Goal: Ask a question

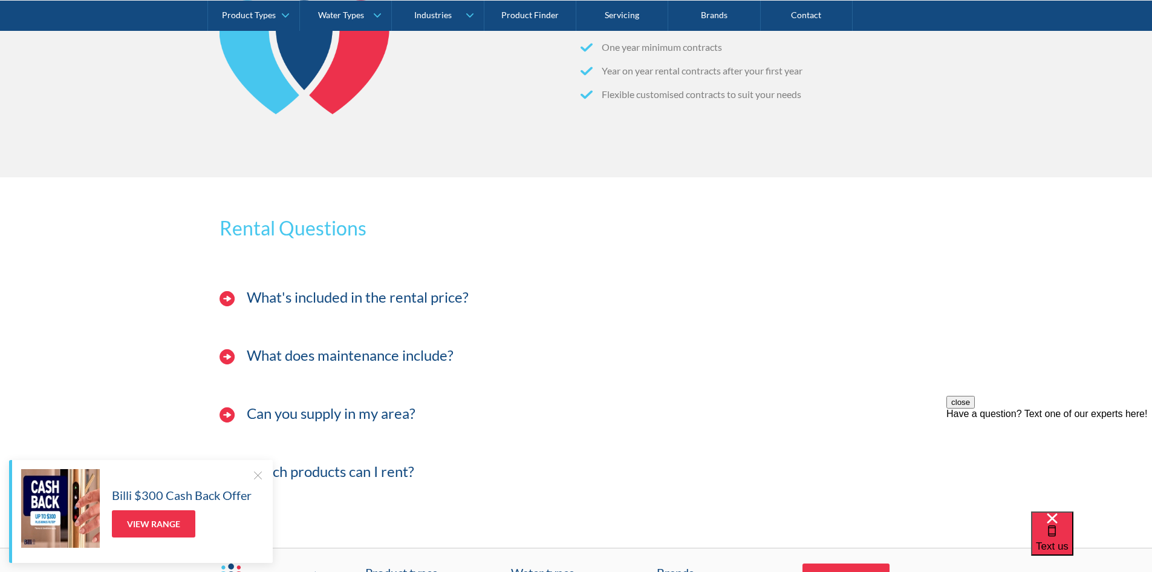
scroll to position [1149, 0]
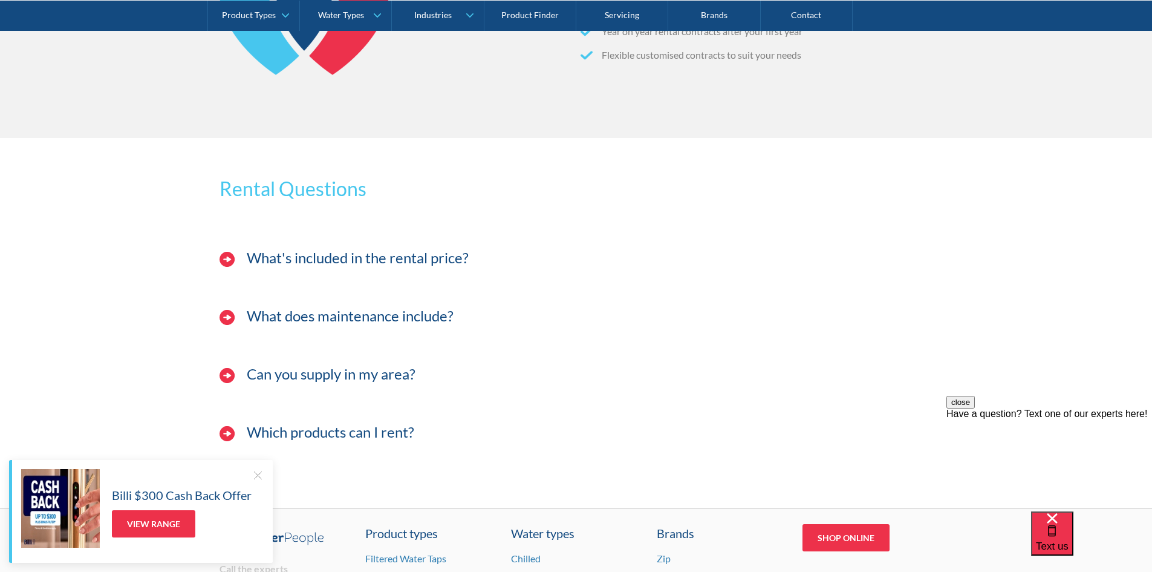
click at [431, 250] on h4 "What's included in the rental price?" at bounding box center [358, 258] width 222 height 18
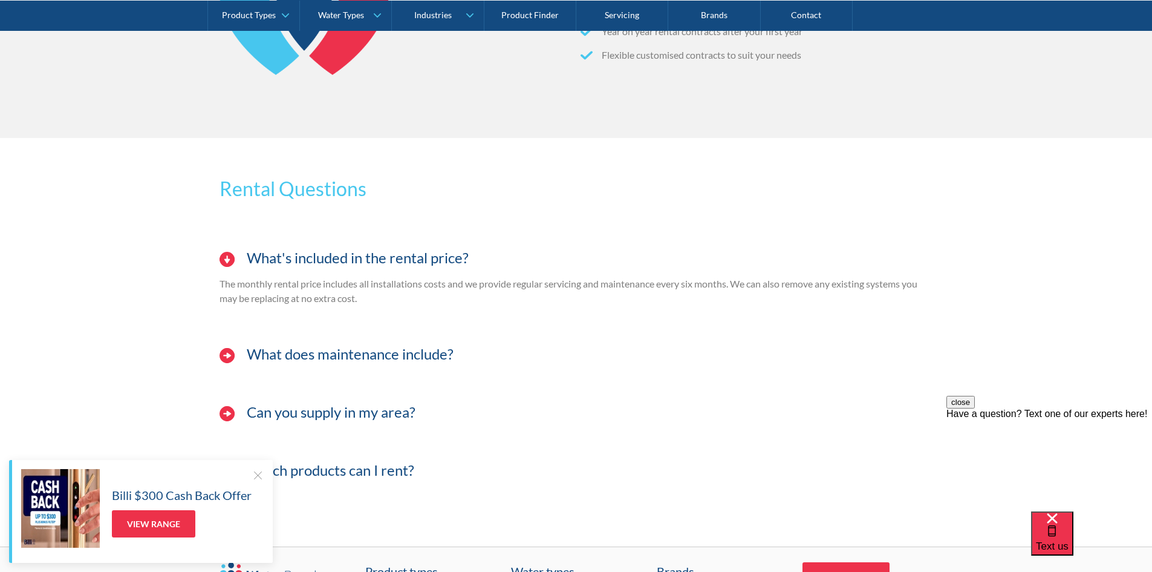
click at [300, 356] on h4 "What does maintenance include?" at bounding box center [350, 354] width 207 height 18
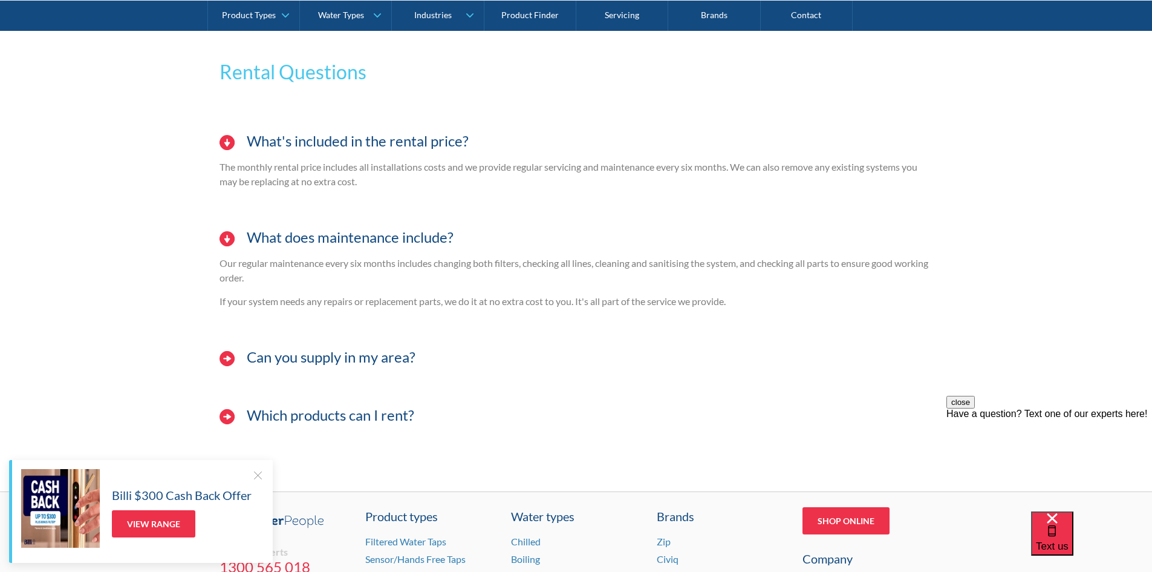
scroll to position [1270, 0]
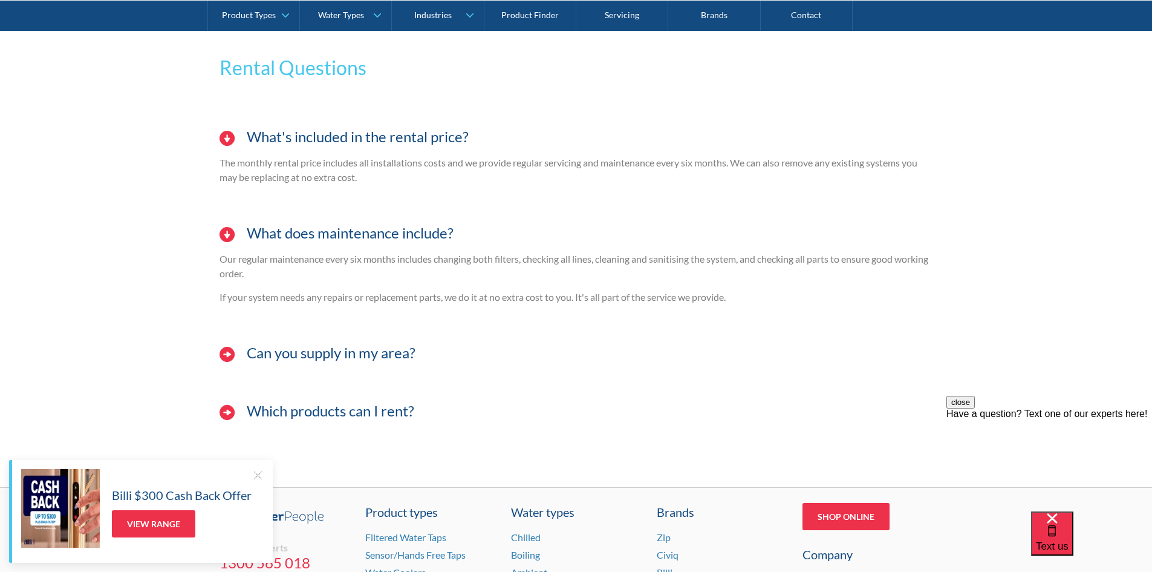
click at [346, 355] on h4 "Can you supply in my area?" at bounding box center [331, 353] width 169 height 18
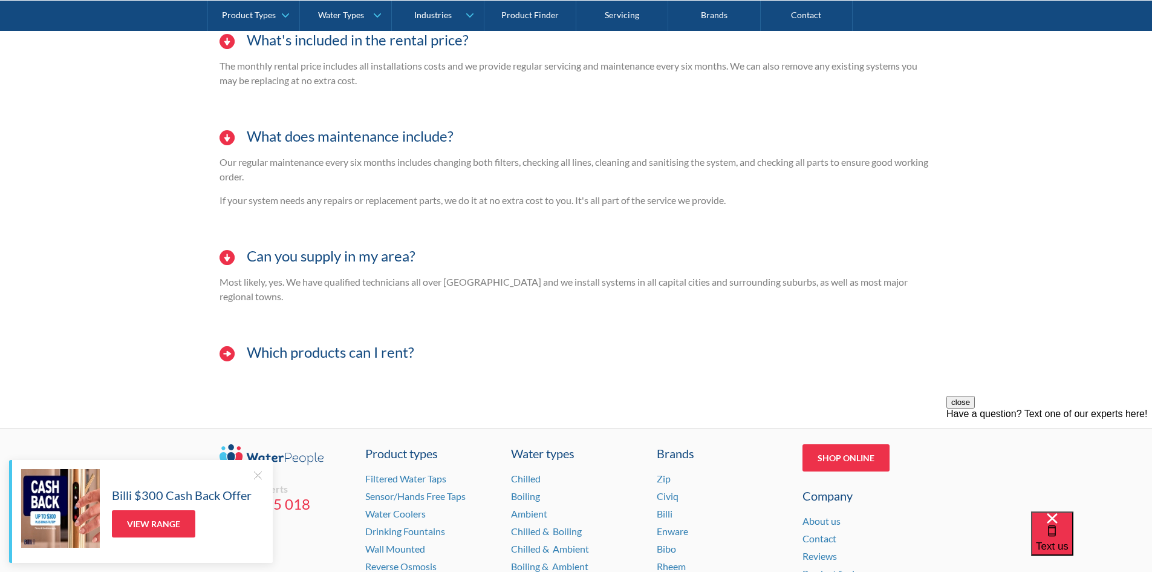
scroll to position [1371, 0]
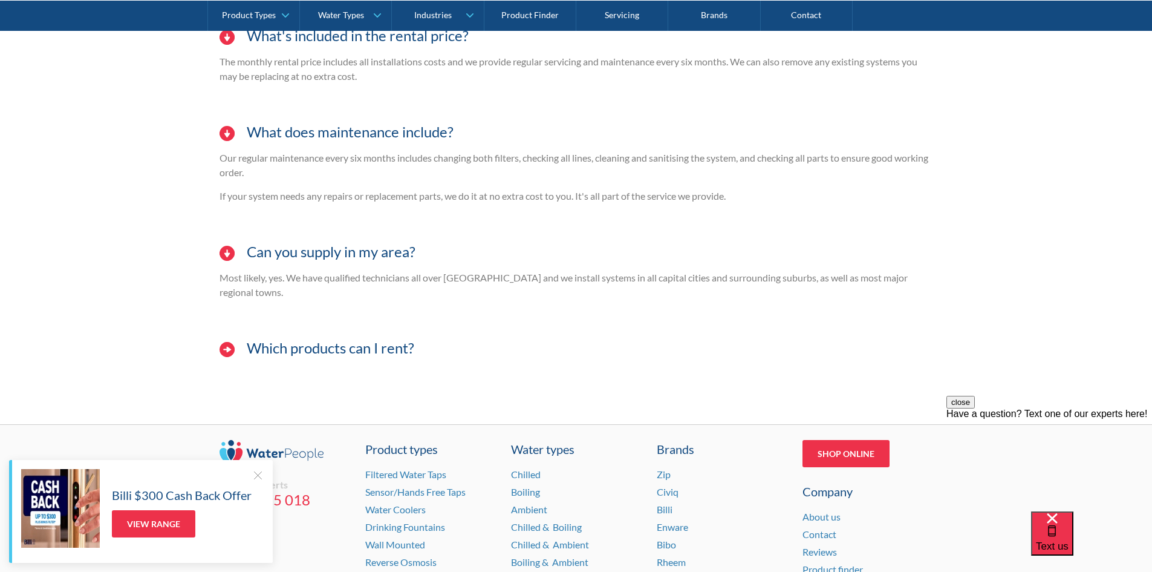
click at [338, 339] on h4 "Which products can I rent?" at bounding box center [331, 348] width 168 height 18
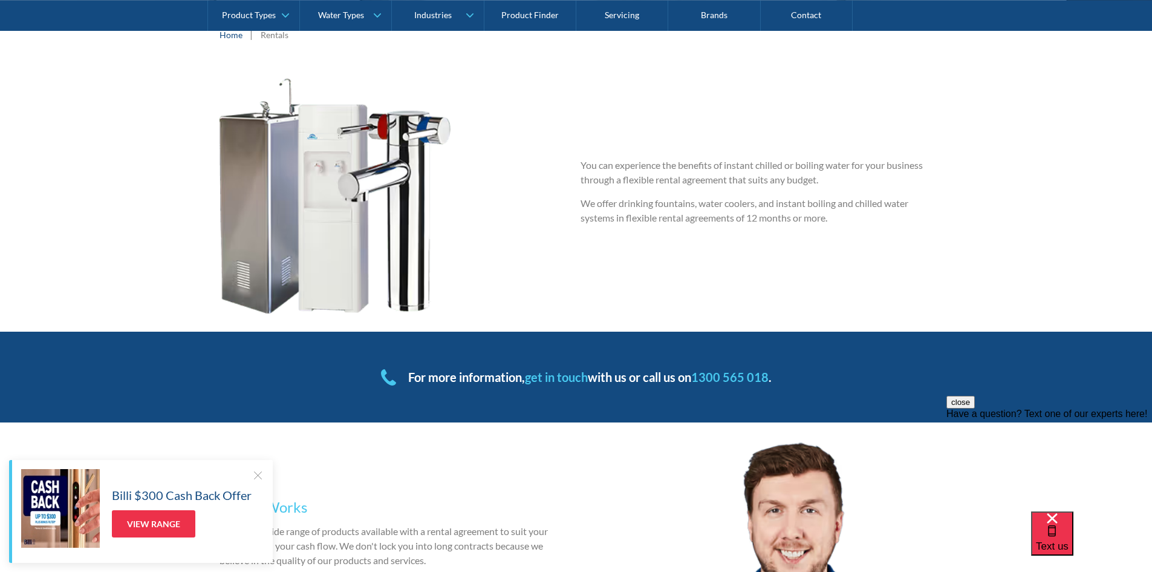
scroll to position [222, 0]
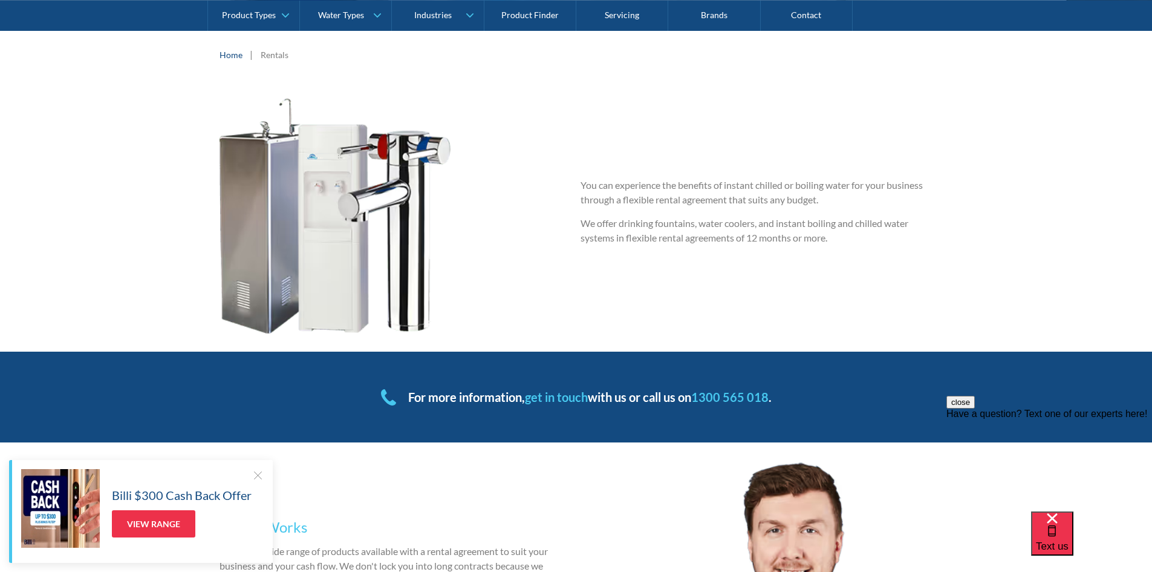
click at [554, 395] on link "get in touch" at bounding box center [556, 396] width 63 height 15
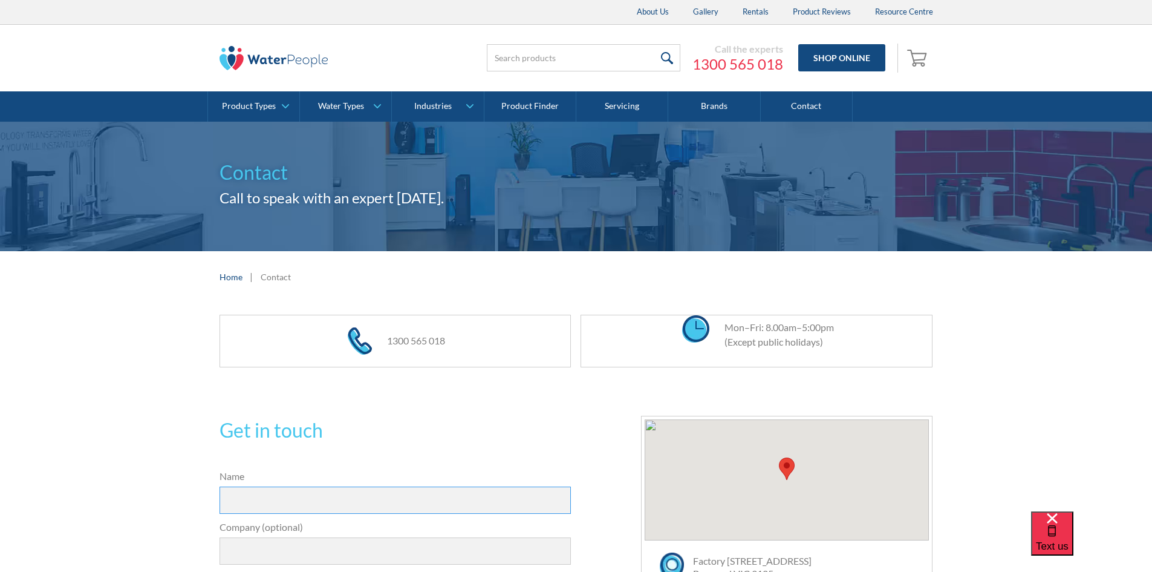
click at [291, 498] on input "Name" at bounding box center [396, 499] width 352 height 27
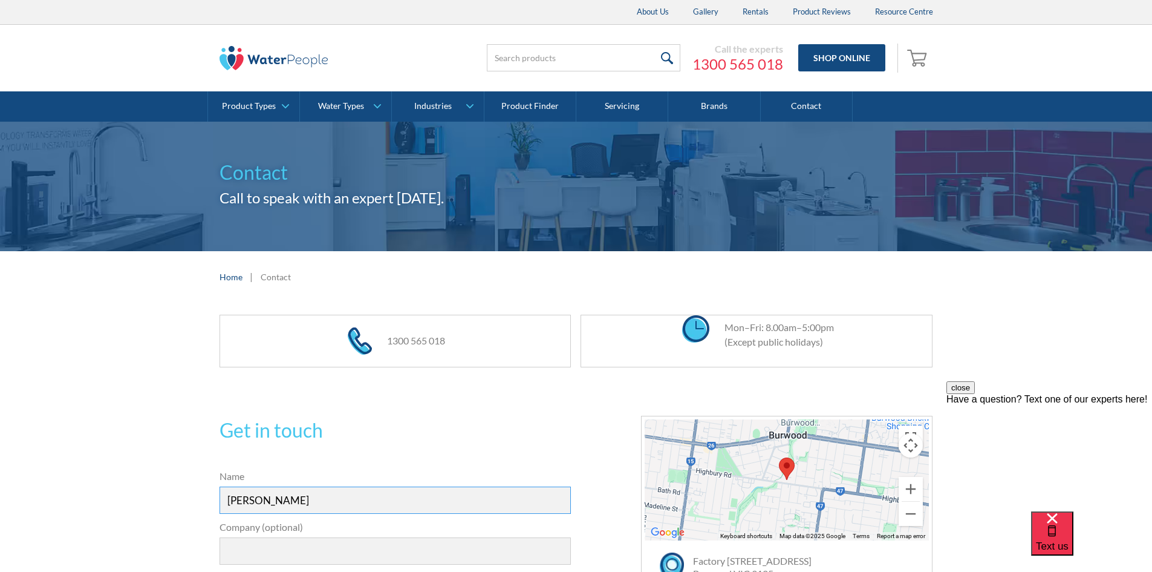
type input "[PERSON_NAME]"
type input "Rubbergem"
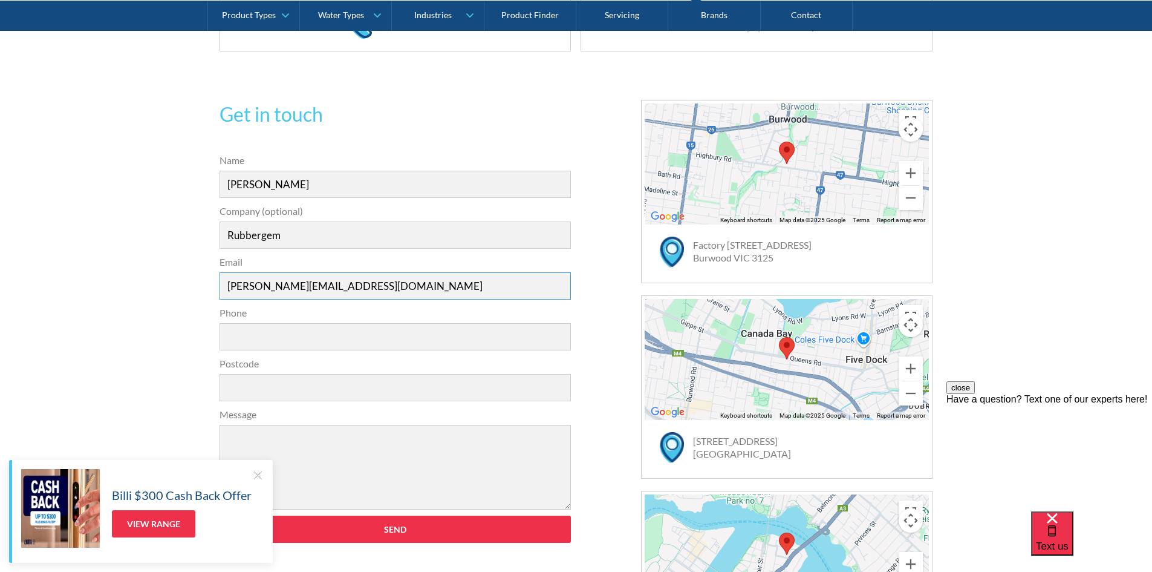
type input "[PERSON_NAME][EMAIL_ADDRESS][DOMAIN_NAME]"
type input "0499648016"
type input "6168"
click at [316, 446] on textarea "Message" at bounding box center [396, 467] width 352 height 85
click at [263, 470] on div "Billi $300 Cash Back Offer View Range" at bounding box center [141, 511] width 264 height 103
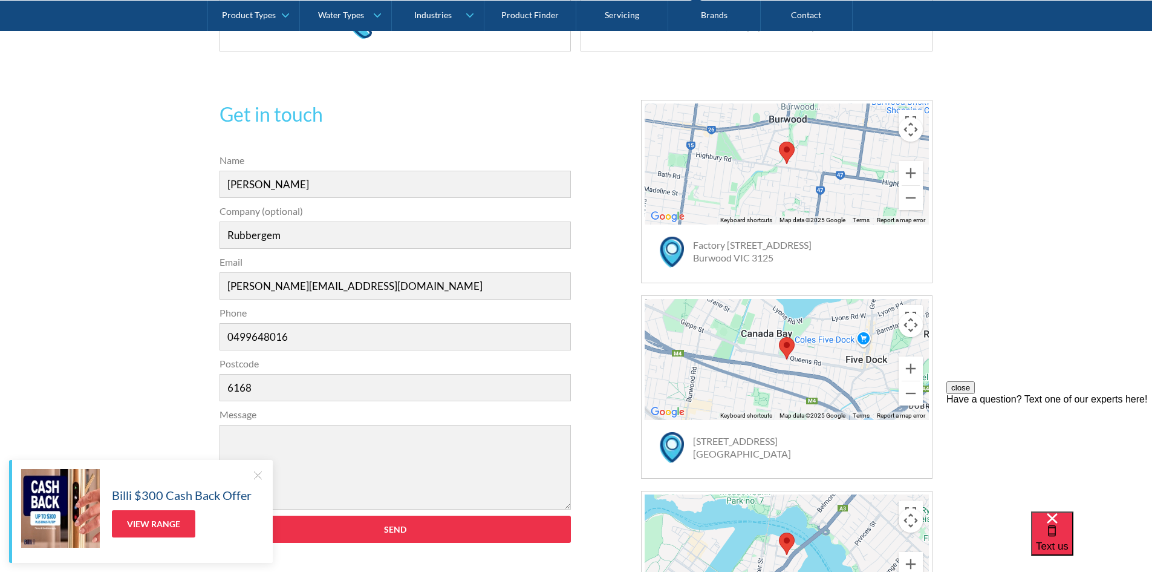
click at [259, 474] on div at bounding box center [258, 475] width 12 height 12
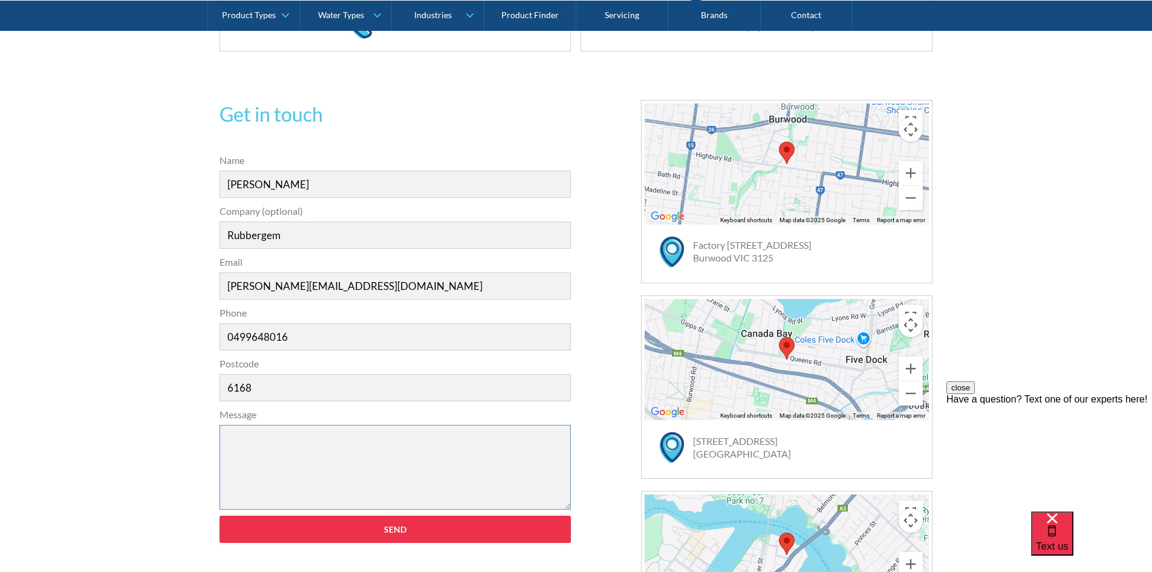
click at [264, 444] on textarea "Message" at bounding box center [396, 467] width 352 height 85
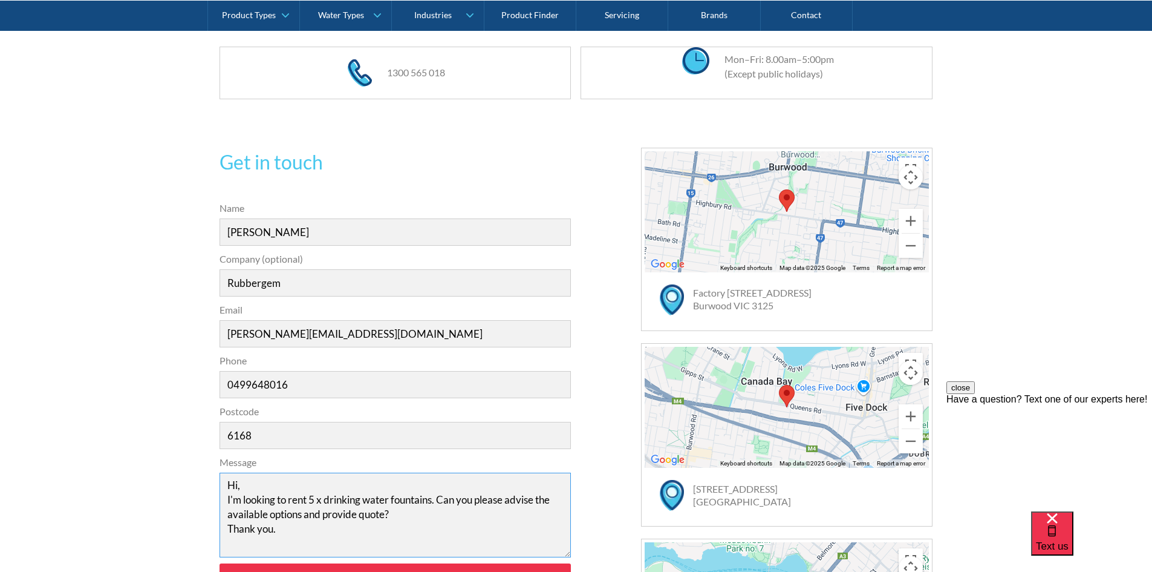
scroll to position [255, 0]
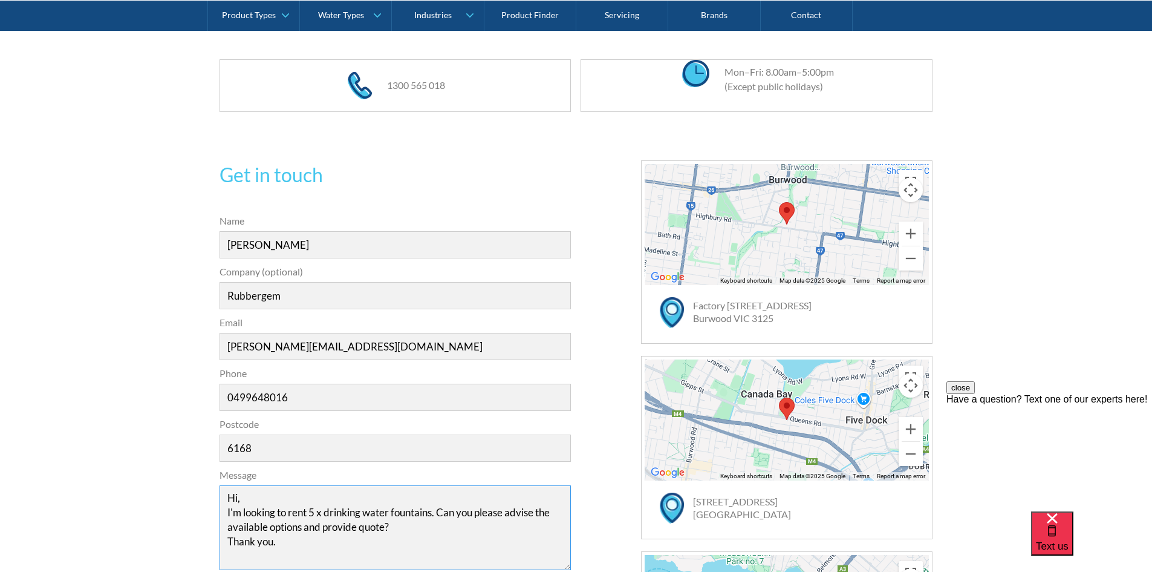
click at [435, 513] on textarea "Hi, I'm looking to rent 5 x drinking water fountains. Can you please advise the…" at bounding box center [396, 527] width 352 height 85
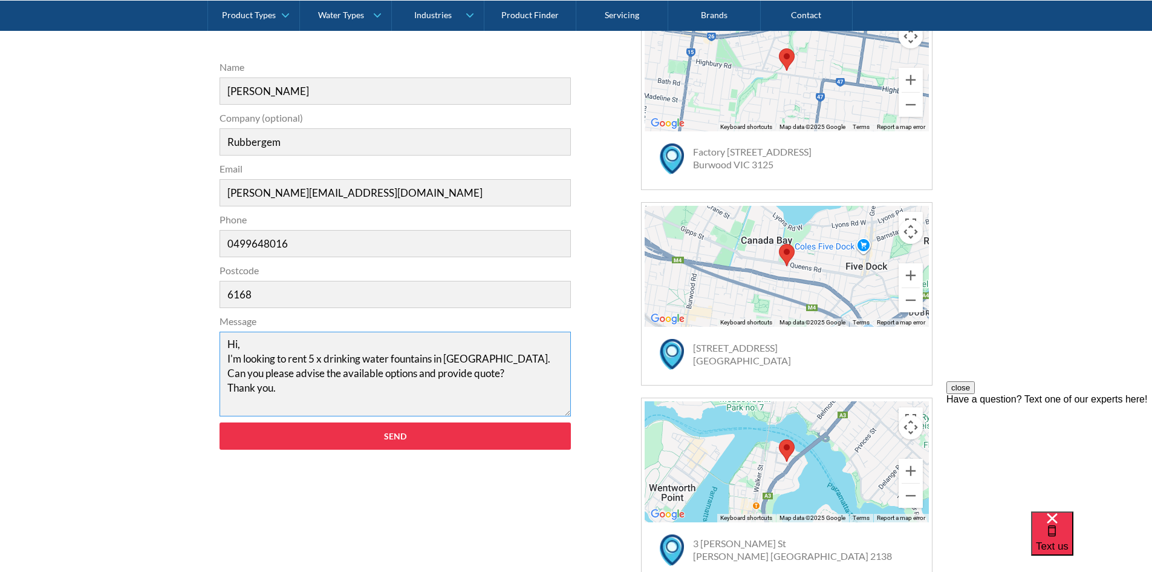
scroll to position [417, 0]
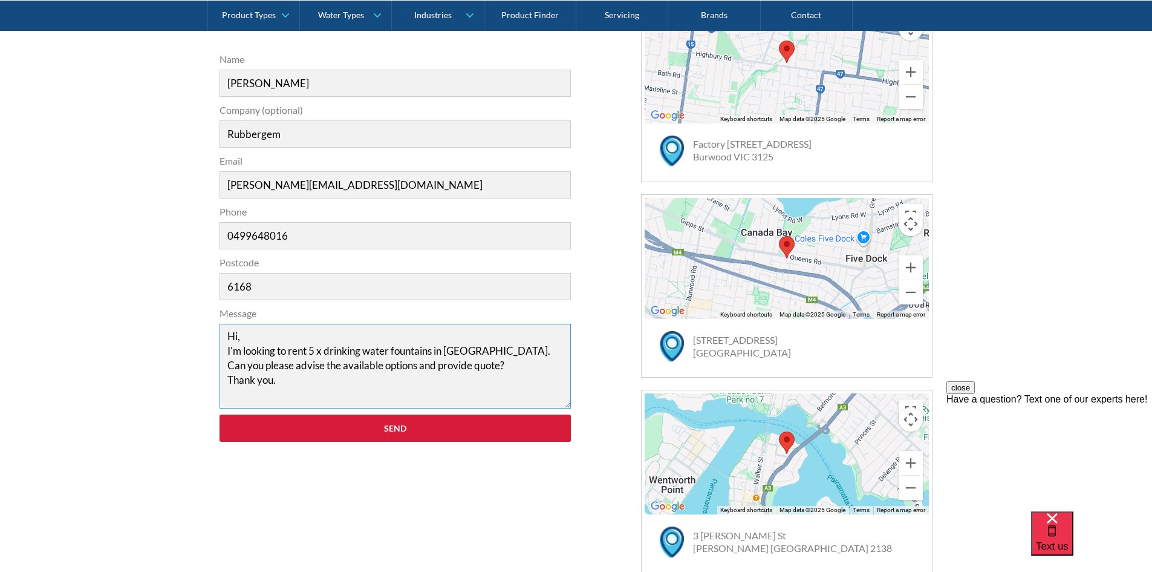
type textarea "Hi, I'm looking to rent 5 x drinking water fountains in [GEOGRAPHIC_DATA]. Can …"
click at [428, 435] on input "Send" at bounding box center [396, 427] width 352 height 27
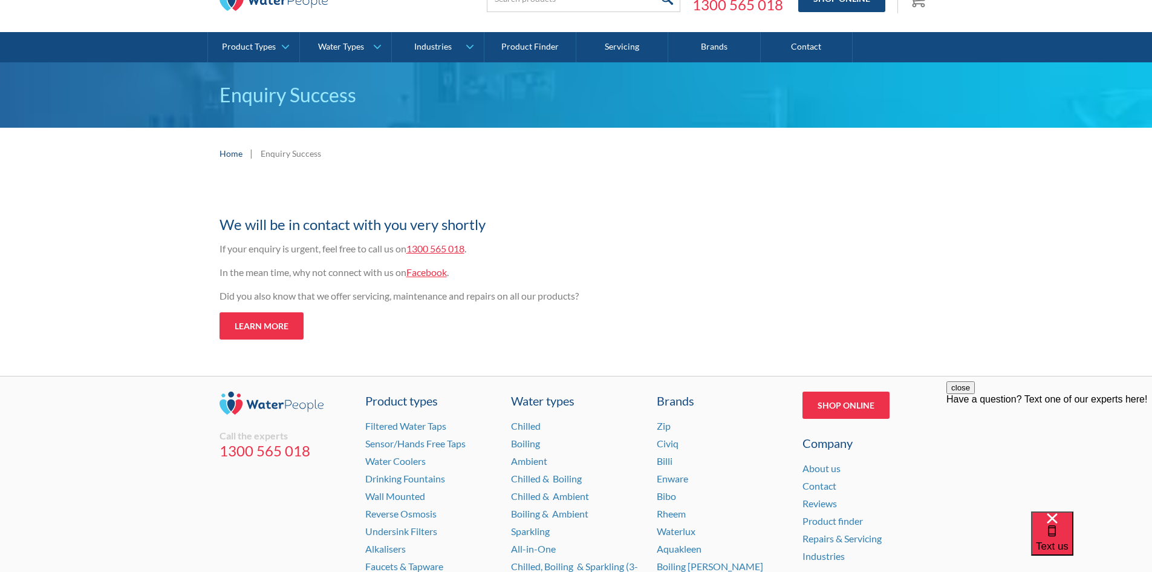
scroll to position [41, 0]
